Goal: Task Accomplishment & Management: Complete application form

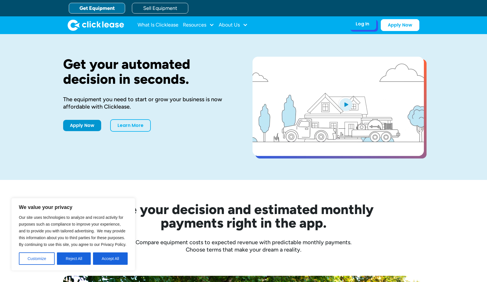
click at [352, 23] on div "Log In Account login I use Clicklease to get my equipment Partner Portal I offe…" at bounding box center [363, 24] width 28 height 12
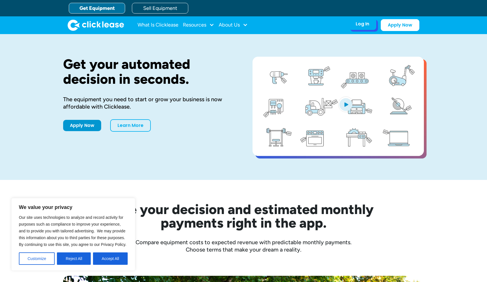
click at [358, 27] on div "Log In Account login I use Clicklease to get my equipment Partner Portal I offe…" at bounding box center [363, 24] width 28 height 12
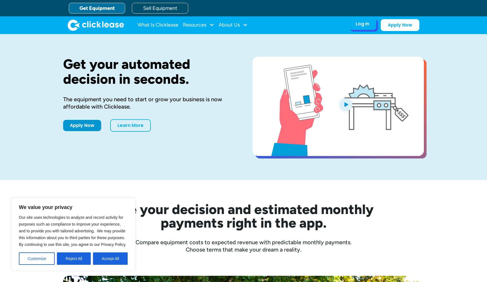
click at [362, 28] on div "Log In Account login I use Clicklease to get my equipment Partner Portal I offe…" at bounding box center [363, 24] width 28 height 12
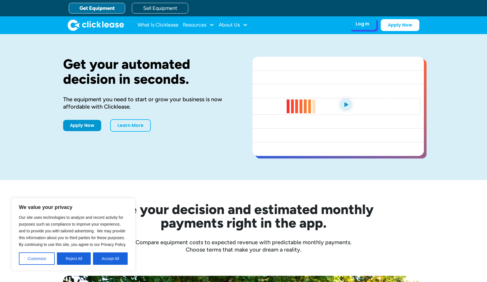
click at [355, 22] on div "Log In Account login I use Clicklease to get my equipment Partner Portal I offe…" at bounding box center [363, 24] width 28 height 12
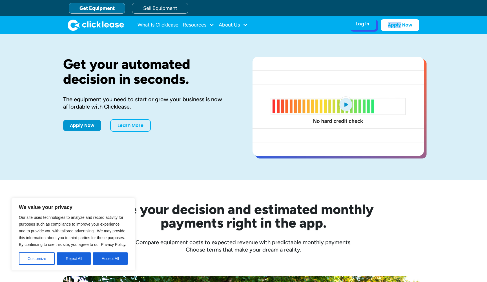
click at [355, 22] on div "Log In Account login I use Clicklease to get my equipment Partner Portal I offe…" at bounding box center [363, 24] width 28 height 12
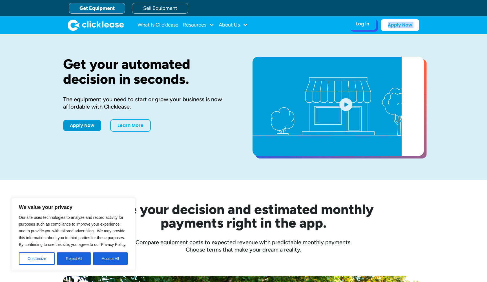
click at [355, 22] on div "Log In Account login I use Clicklease to get my equipment Partner Portal I offe…" at bounding box center [363, 24] width 28 height 12
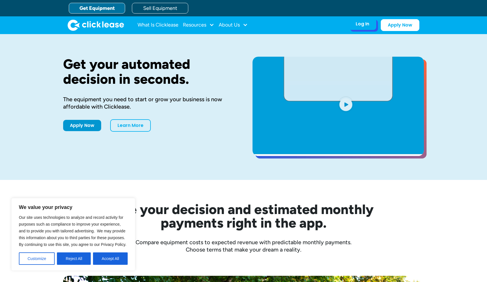
click at [364, 26] on div "Log In" at bounding box center [363, 24] width 14 height 6
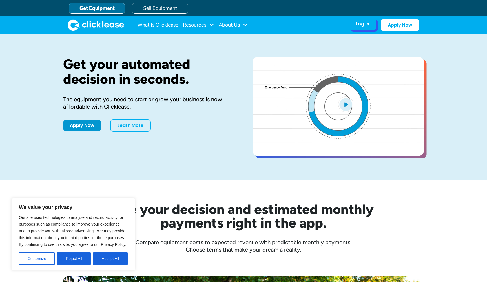
click at [361, 29] on div "Log In Account login I use Clicklease to get my equipment Partner Portal I offe…" at bounding box center [363, 24] width 28 height 12
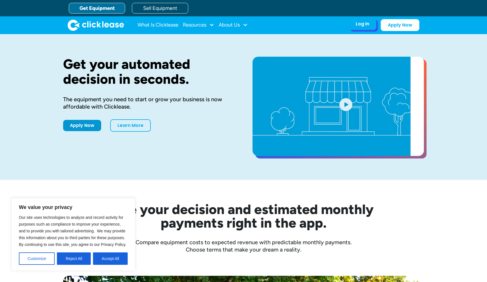
click at [352, 22] on div "Log In Account login I use Clicklease to get my equipment Partner Portal I offe…" at bounding box center [363, 24] width 28 height 12
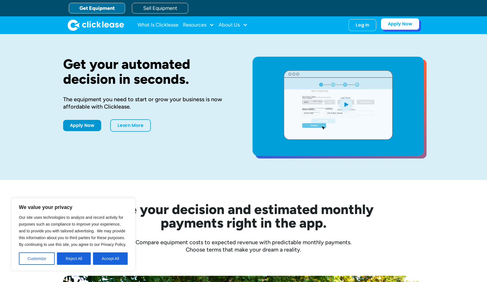
click at [402, 24] on link "Apply Now" at bounding box center [400, 24] width 39 height 12
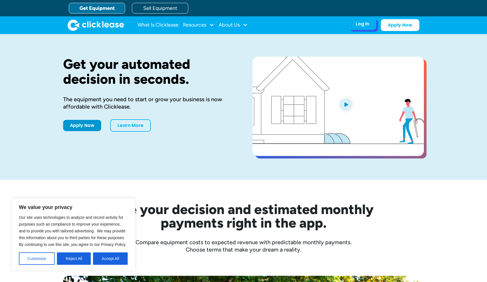
click at [361, 23] on div "Log In" at bounding box center [363, 24] width 14 height 6
